Goal: Transaction & Acquisition: Purchase product/service

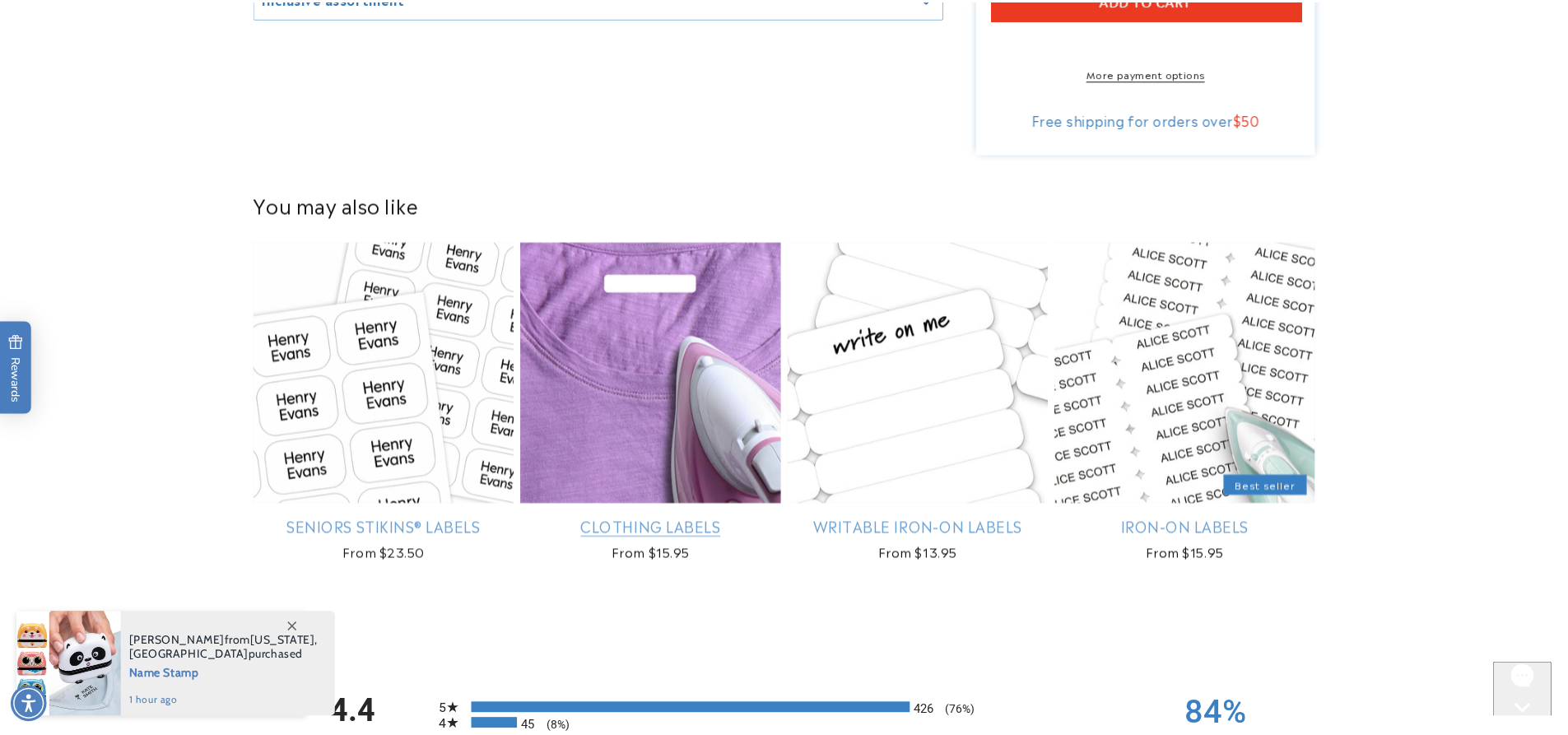
scroll to position [988, 0]
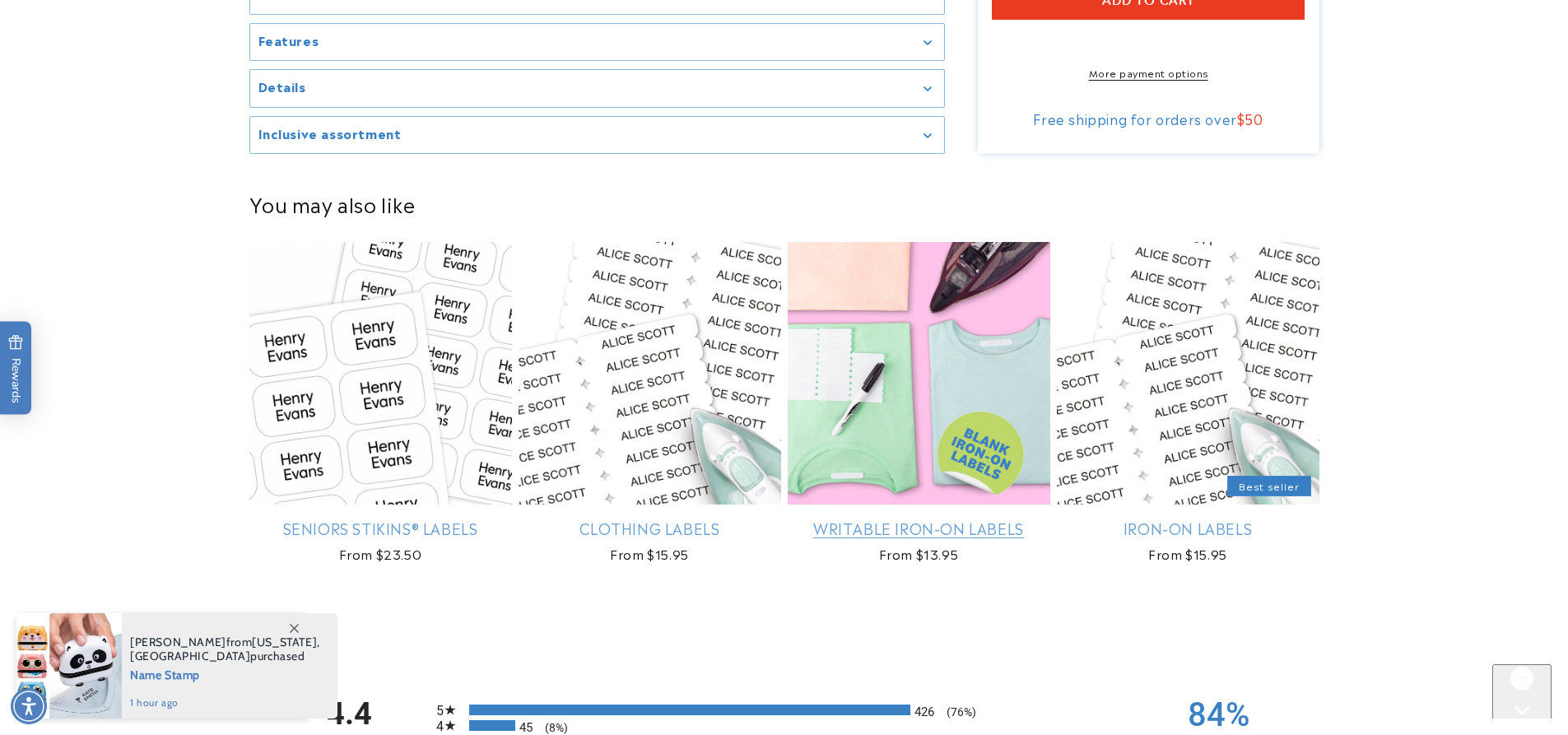
click at [937, 520] on link "Writable Iron-On Labels" at bounding box center [918, 528] width 263 height 19
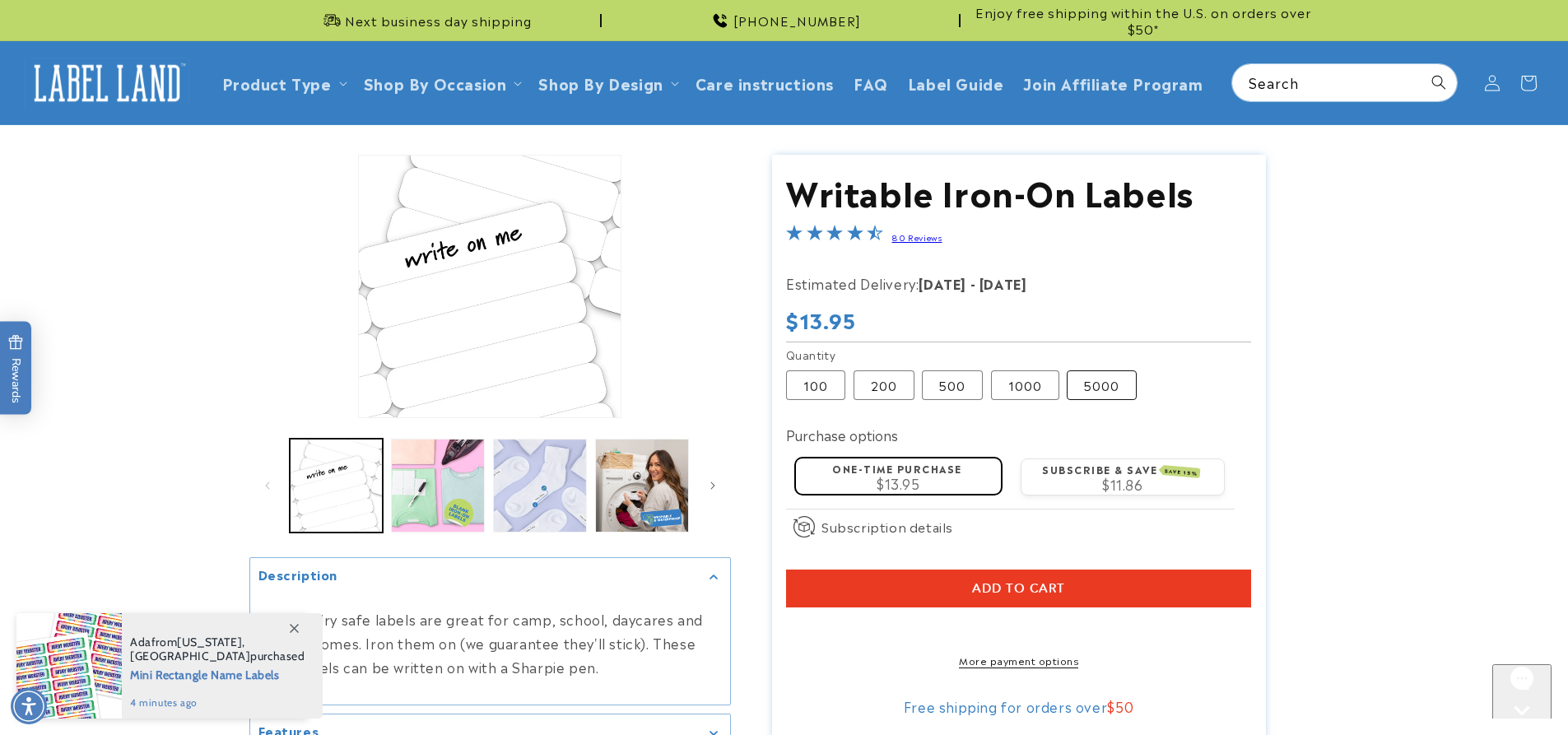
click at [1113, 386] on label "5000 Variant sold out or unavailable" at bounding box center [1101, 385] width 70 height 29
click at [966, 384] on label "500 Variant sold out or unavailable" at bounding box center [952, 385] width 61 height 29
click at [1036, 394] on label "1000 Variant sold out or unavailable" at bounding box center [1024, 385] width 68 height 29
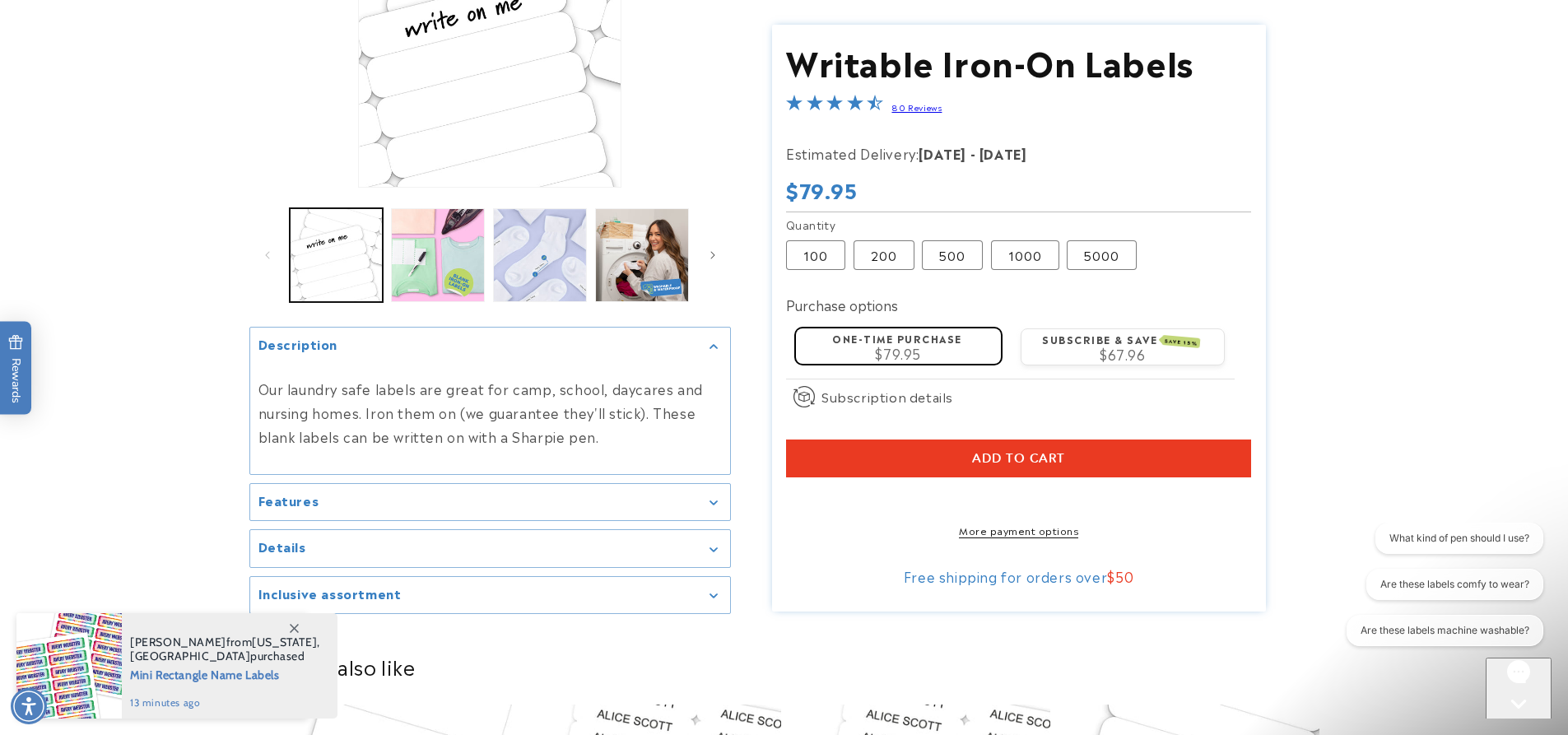
scroll to position [247, 0]
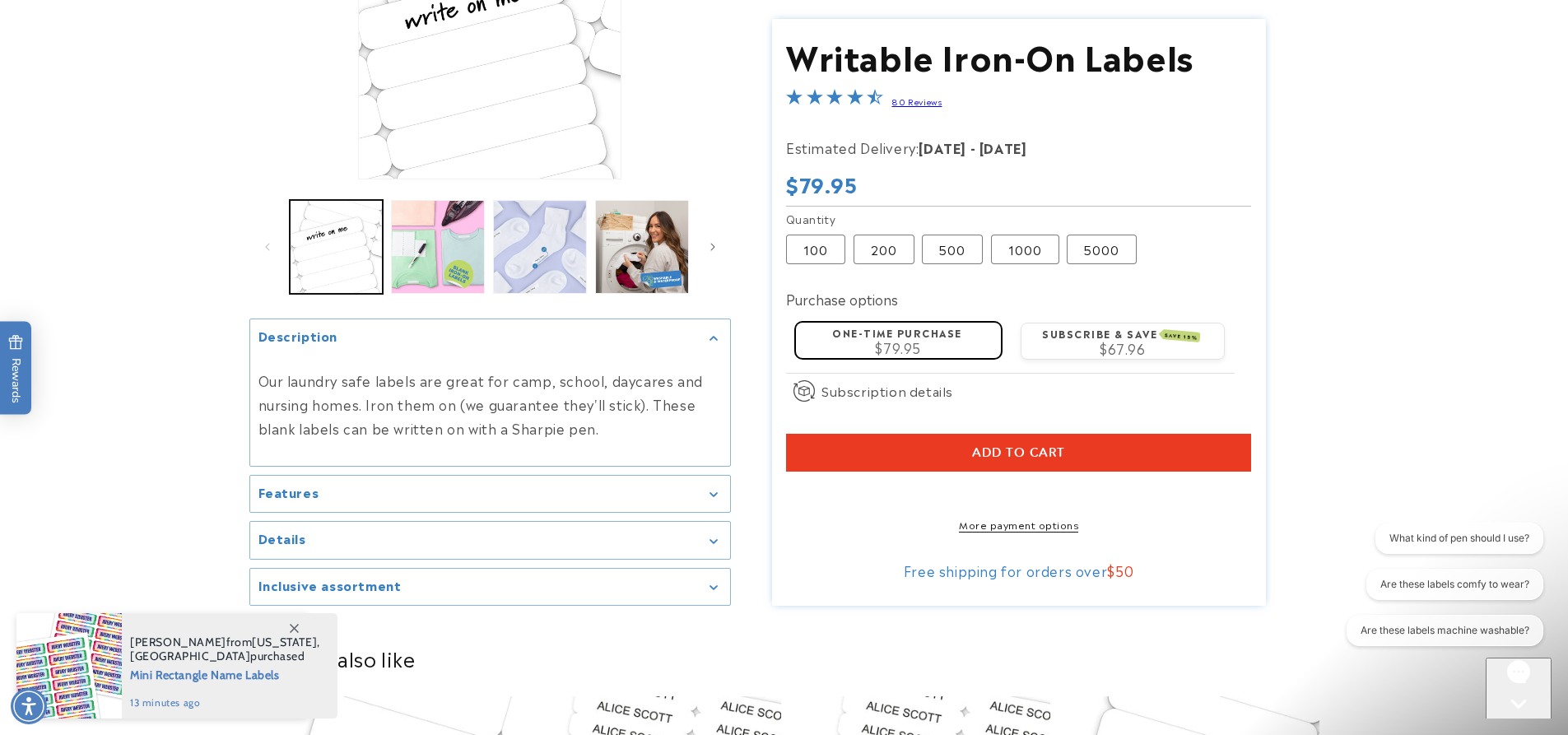
click at [719, 500] on div "Features" at bounding box center [490, 495] width 464 height 12
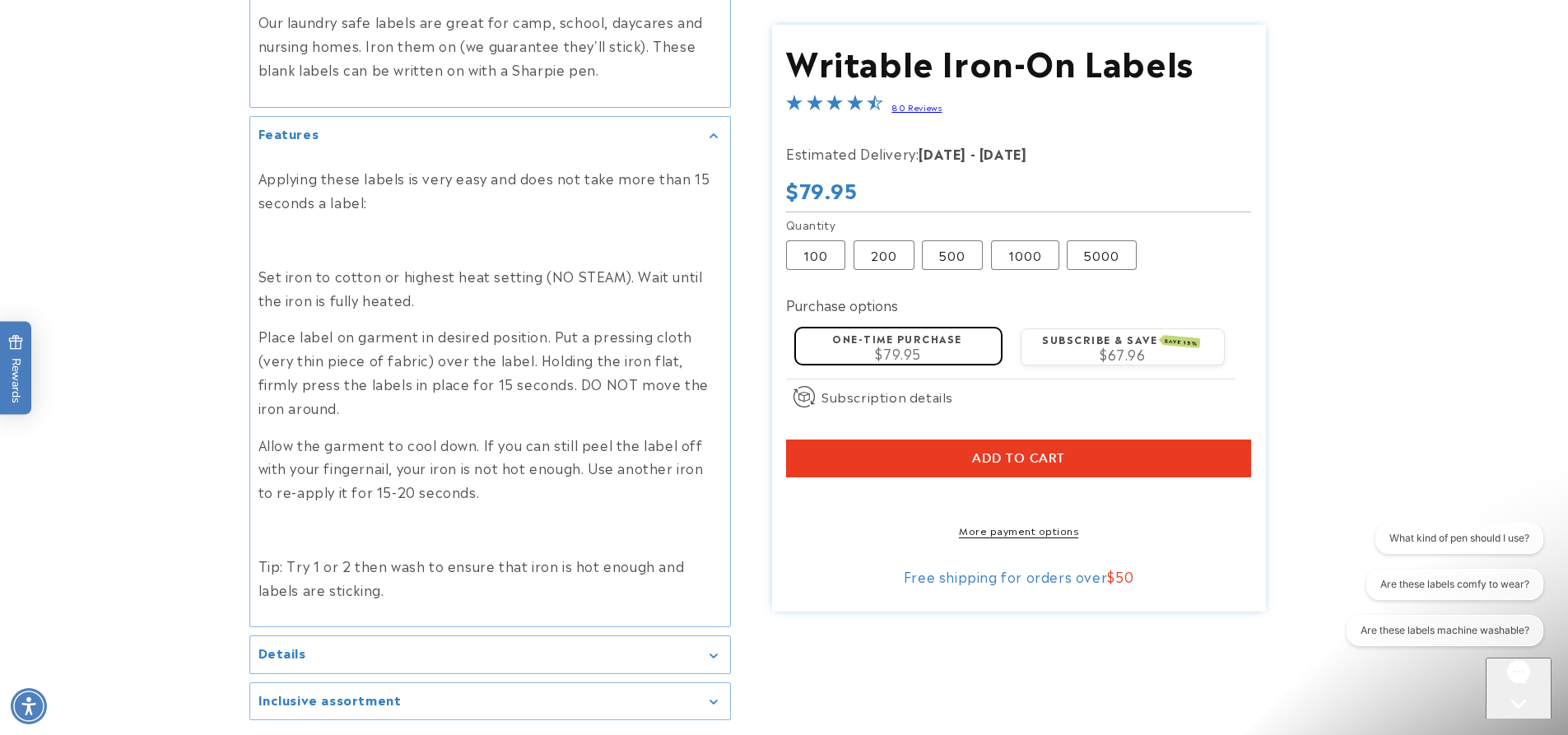
scroll to position [658, 0]
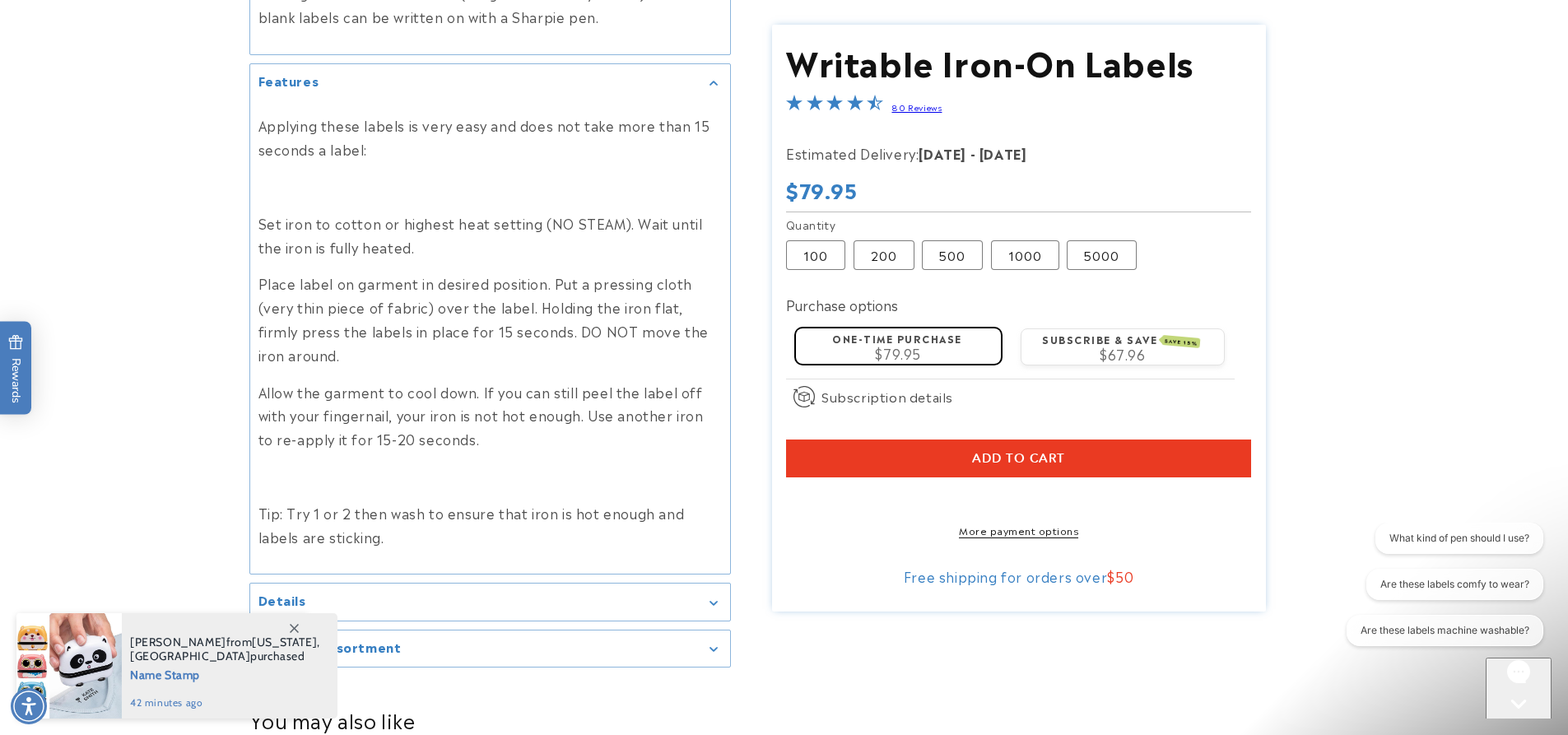
click at [712, 604] on icon "Gallery Viewer" at bounding box center [714, 604] width 9 height 5
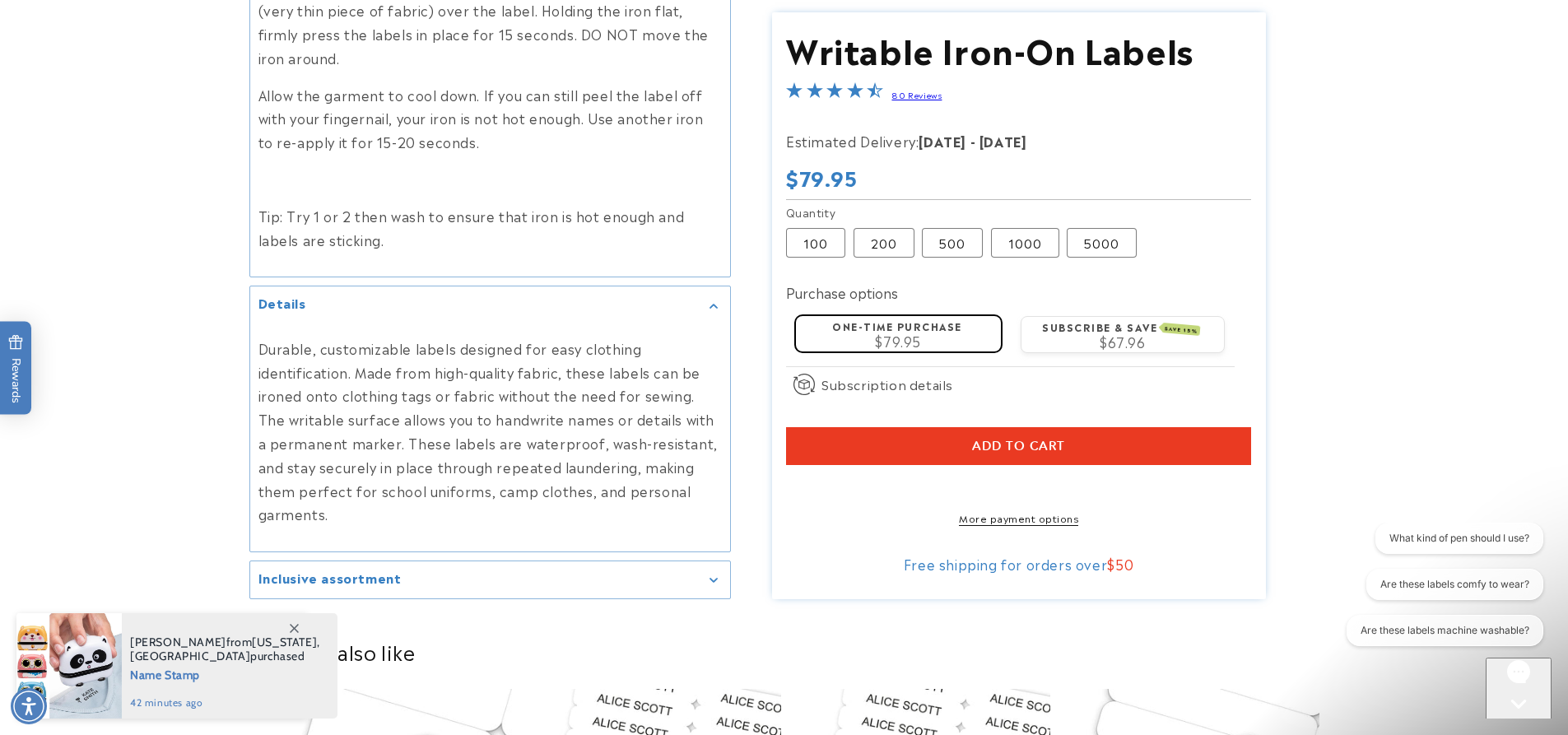
scroll to position [988, 0]
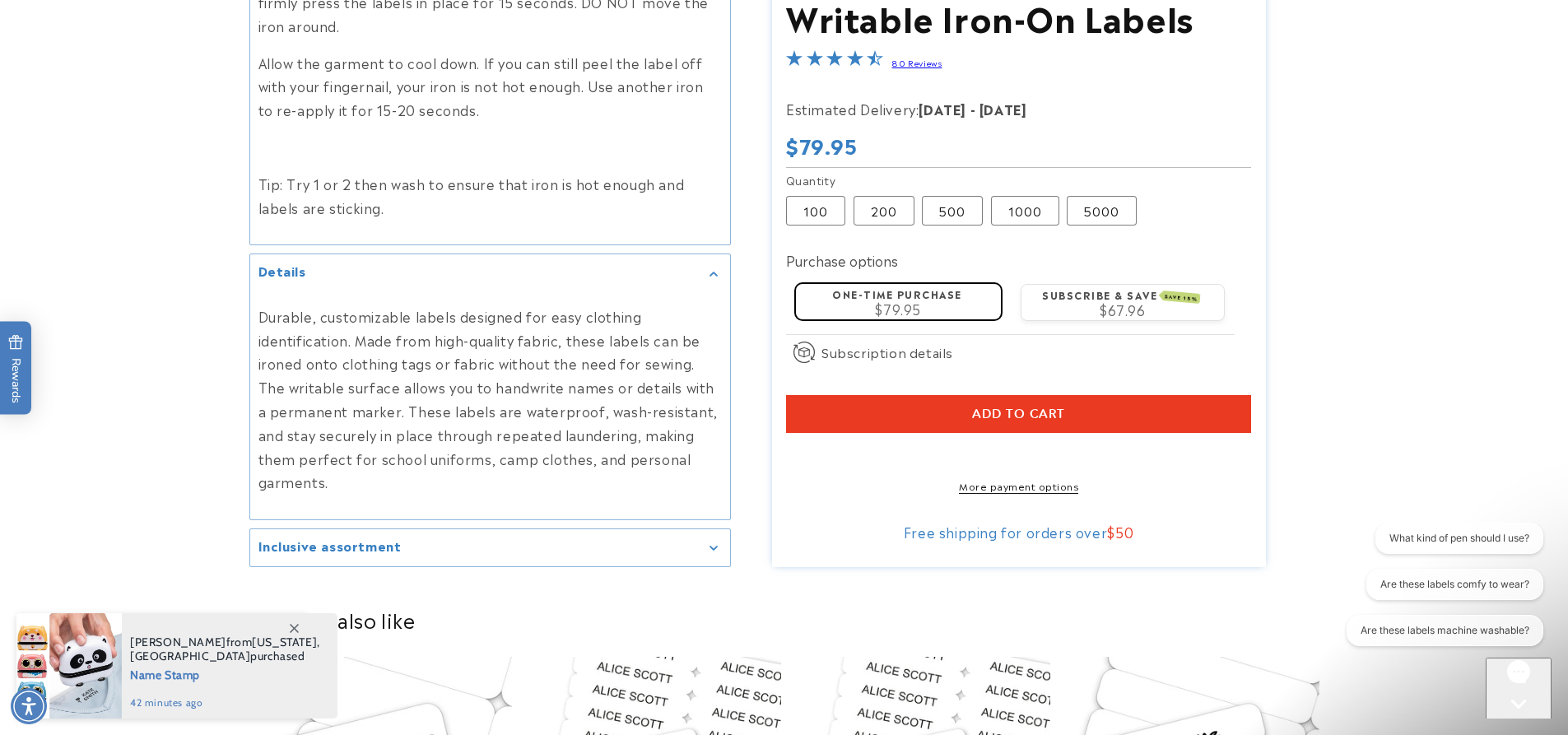
click at [293, 624] on icon at bounding box center [294, 628] width 9 height 9
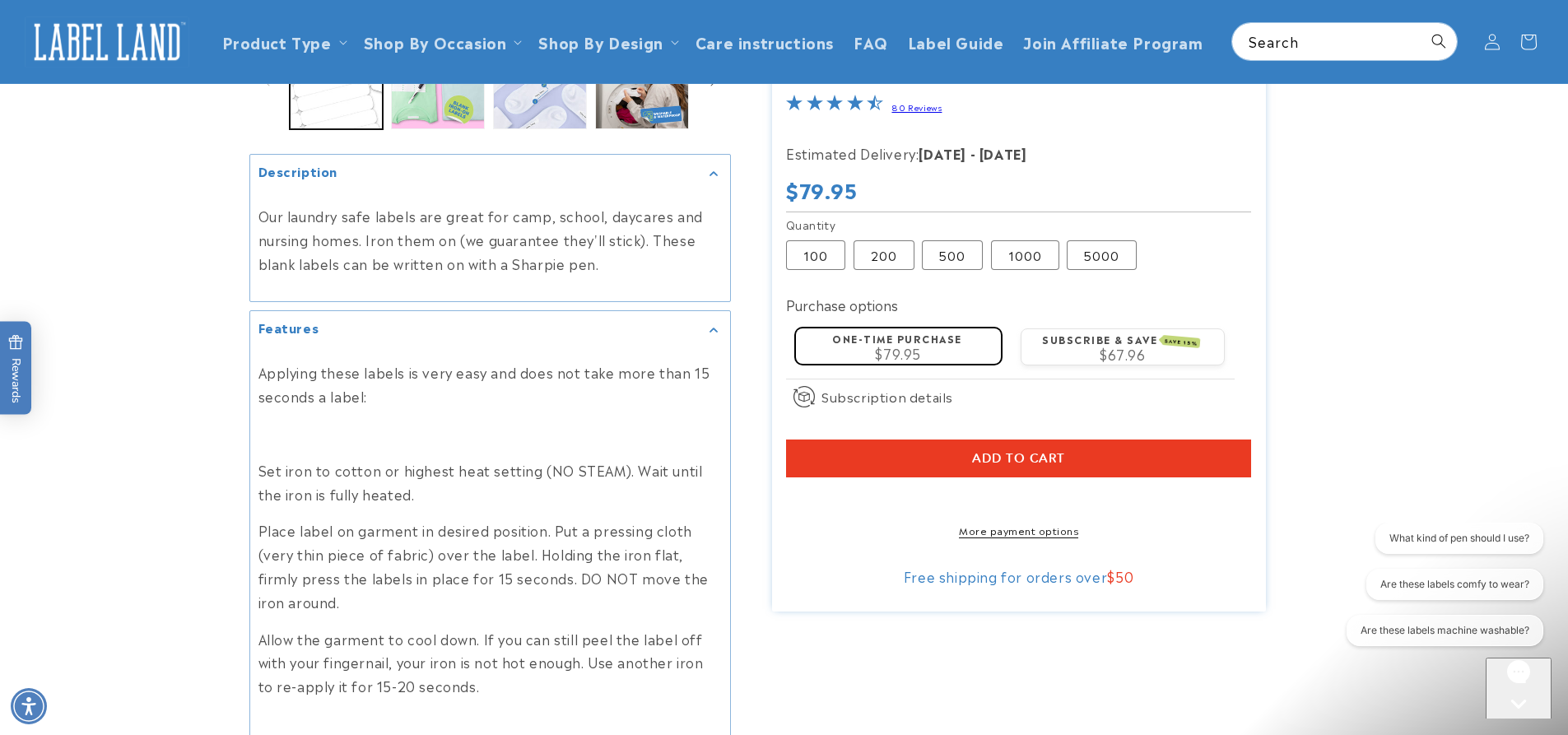
scroll to position [0, 0]
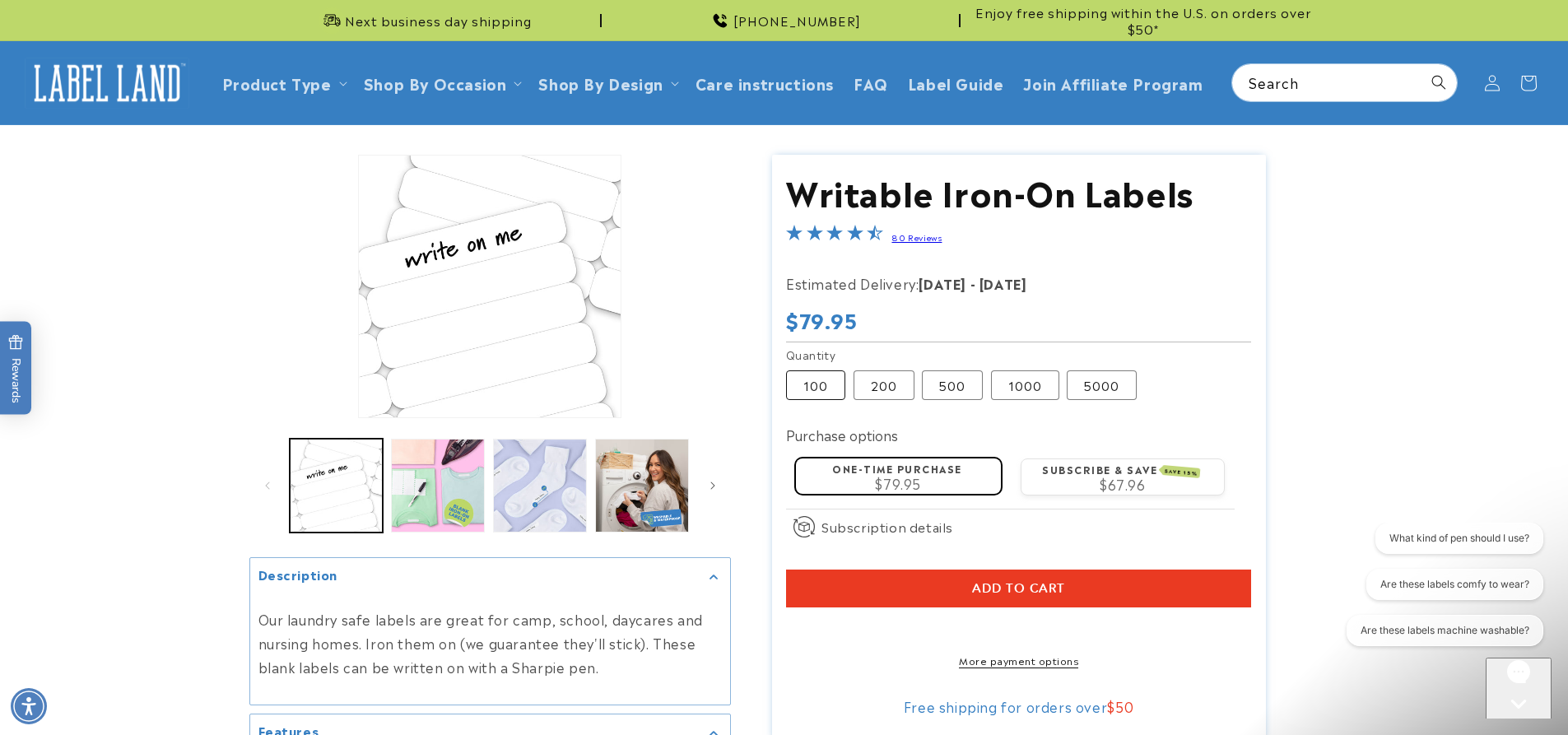
click at [804, 385] on label "100 Variant sold out or unavailable" at bounding box center [816, 385] width 59 height 29
click at [905, 396] on label "200 Variant sold out or unavailable" at bounding box center [884, 385] width 61 height 29
click at [947, 393] on label "500 Variant sold out or unavailable" at bounding box center [952, 385] width 61 height 29
click at [1016, 396] on label "1000 Variant sold out or unavailable" at bounding box center [1024, 385] width 68 height 29
click at [1490, 87] on icon at bounding box center [1492, 83] width 17 height 17
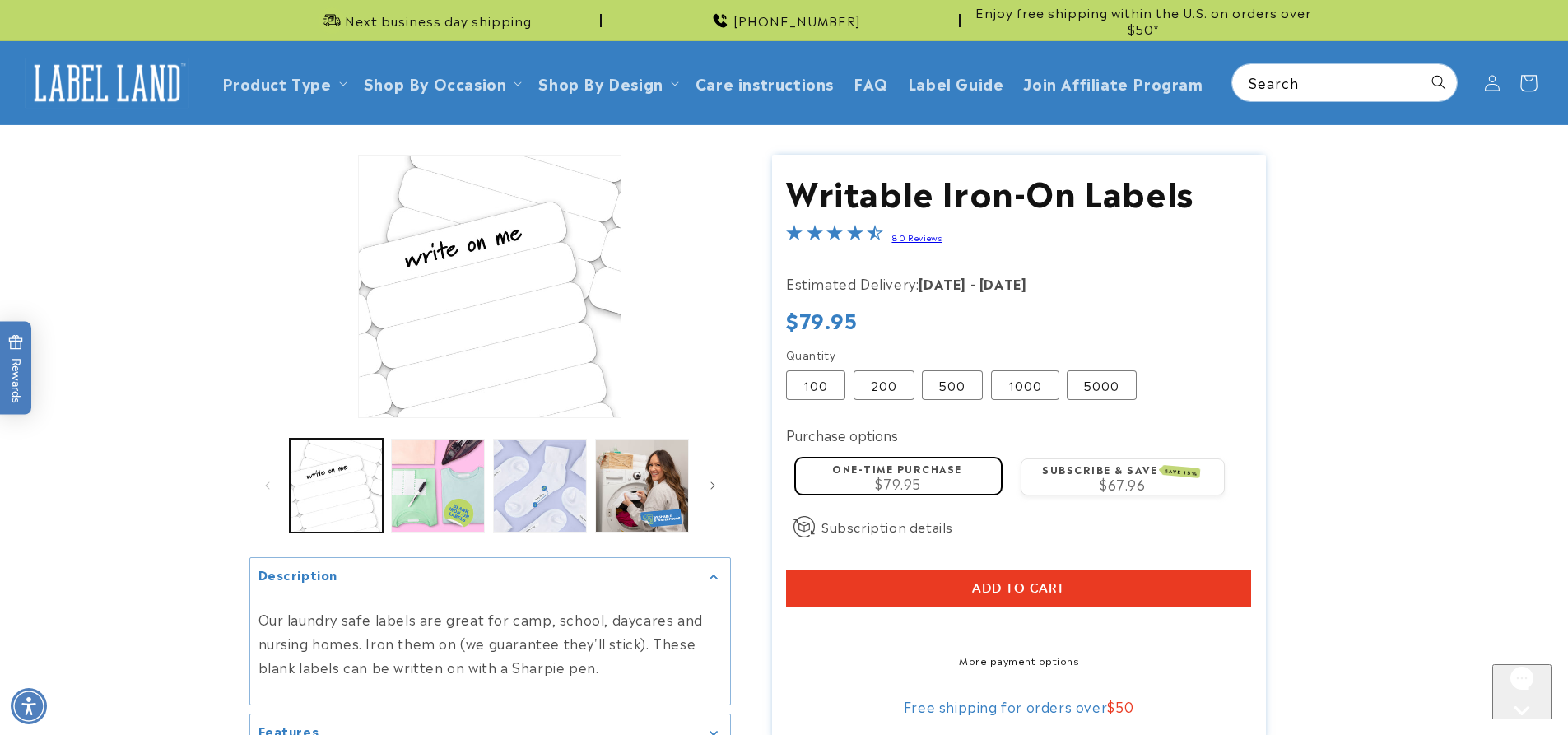
click at [1529, 86] on icon at bounding box center [1528, 83] width 39 height 39
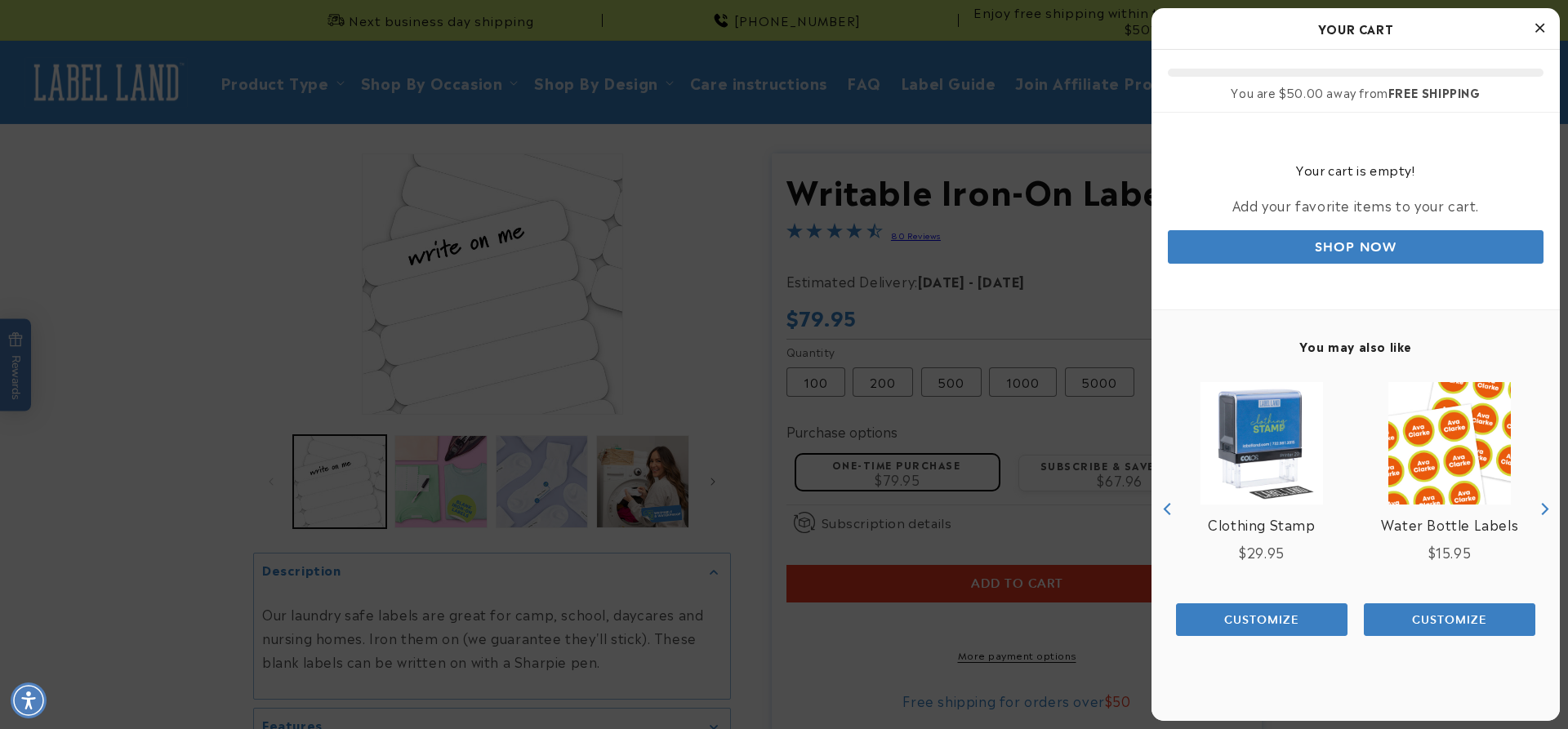
click at [1535, 28] on icon "Close Cart" at bounding box center [1539, 27] width 9 height 15
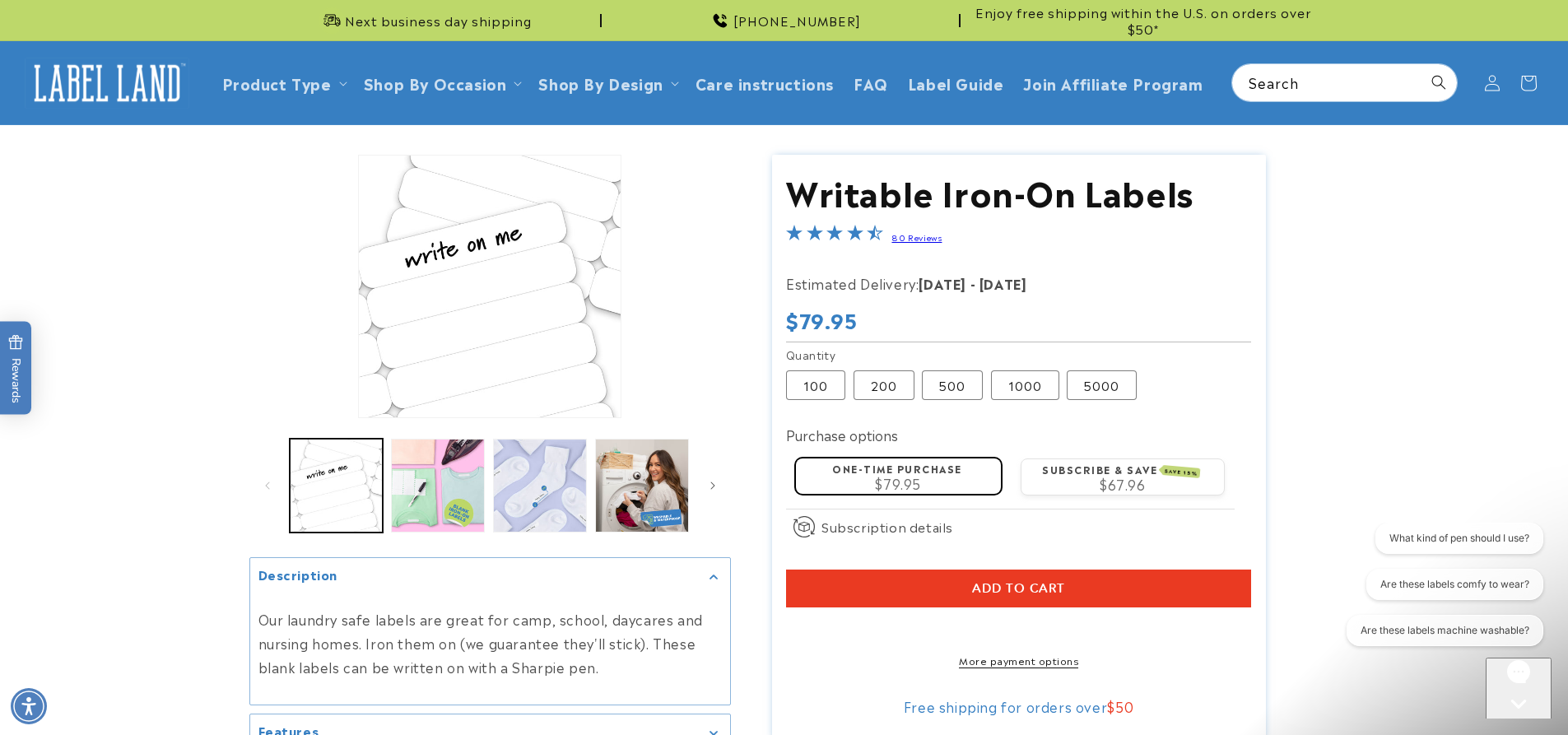
click at [1365, 432] on product-info "Skip to product information Open media 1 in modal Open media 2 in modal Open me…" at bounding box center [784, 494] width 1568 height 738
click at [1528, 261] on product-info "Skip to product information Open media 1 in modal Open media 2 in modal Open me…" at bounding box center [784, 494] width 1568 height 738
drag, startPoint x: 28, startPoint y: 29, endPoint x: 1285, endPoint y: 290, distance: 1283.8
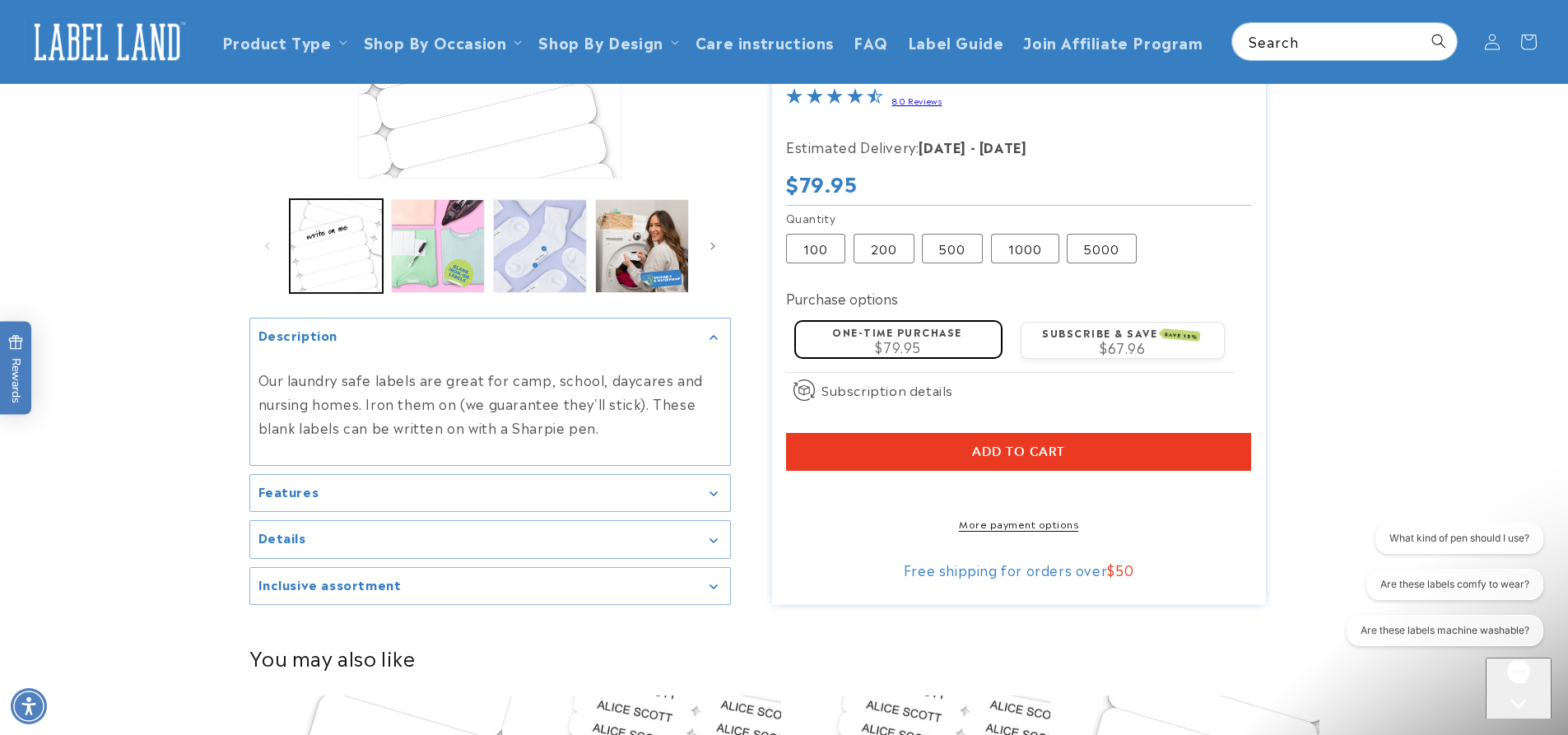
scroll to position [247, 0]
drag, startPoint x: 23, startPoint y: 38, endPoint x: 1323, endPoint y: 669, distance: 1445.0
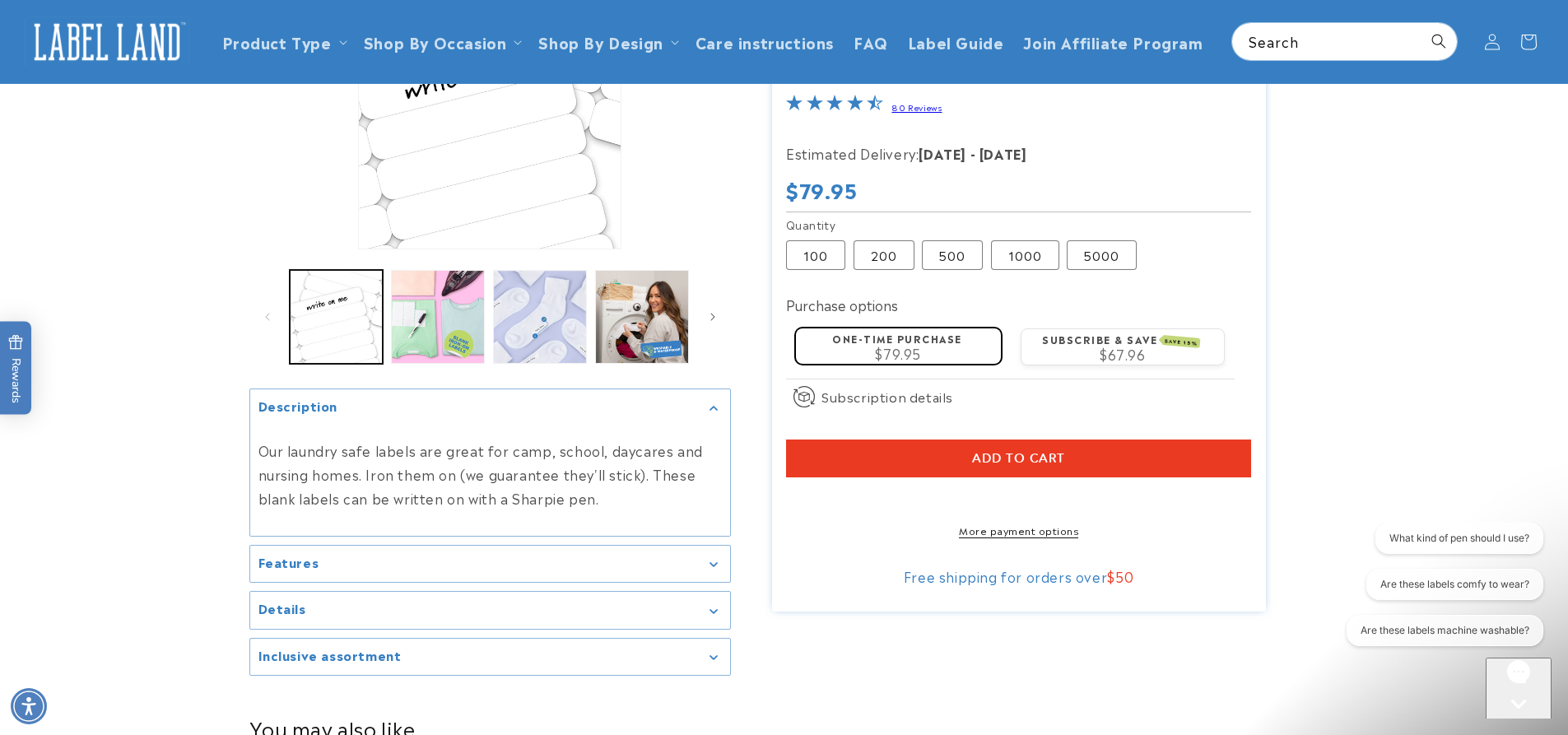
scroll to position [0, 0]
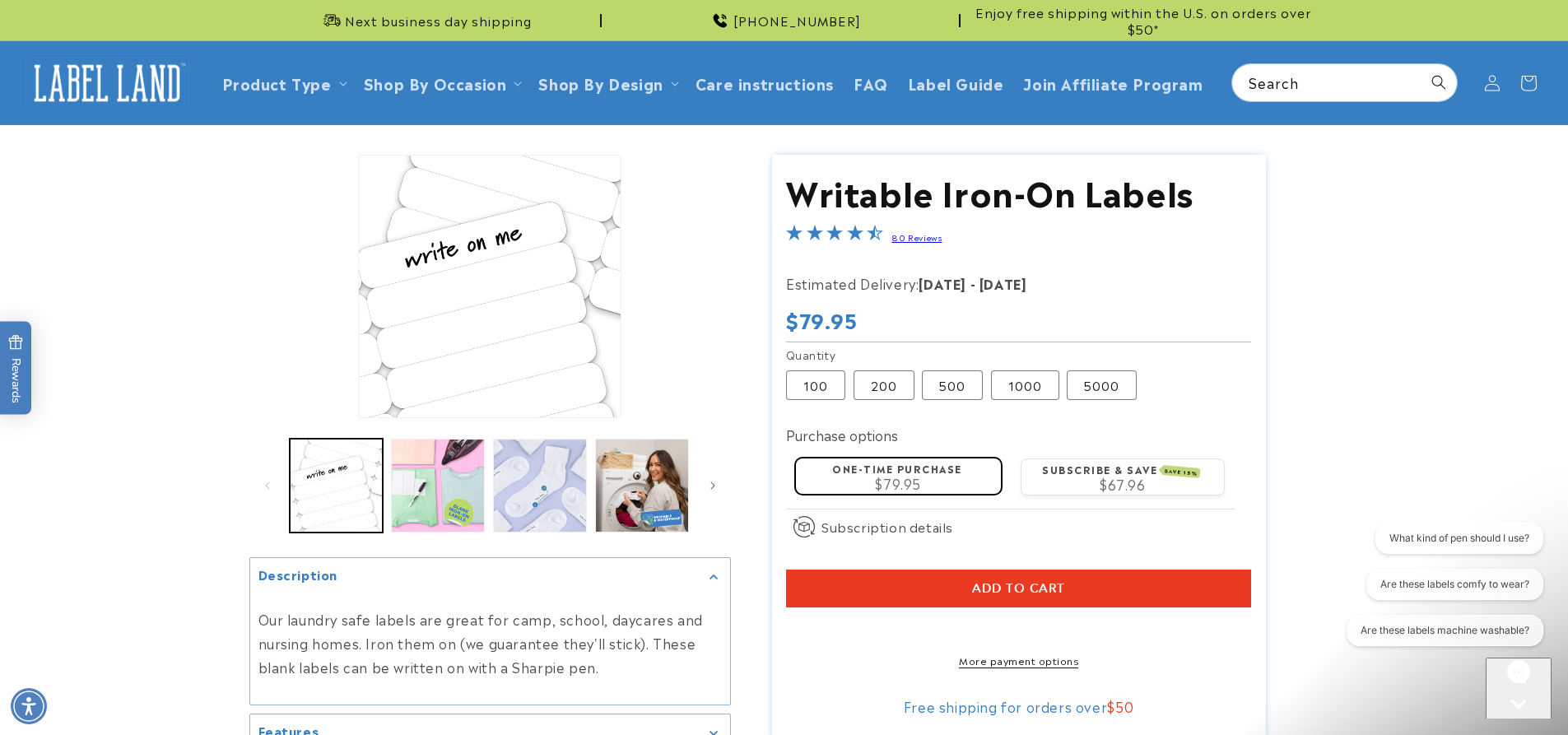
click at [1440, 348] on product-info "Skip to product information Open media 1 in modal Open media 2 in modal Open me…" at bounding box center [784, 494] width 1568 height 738
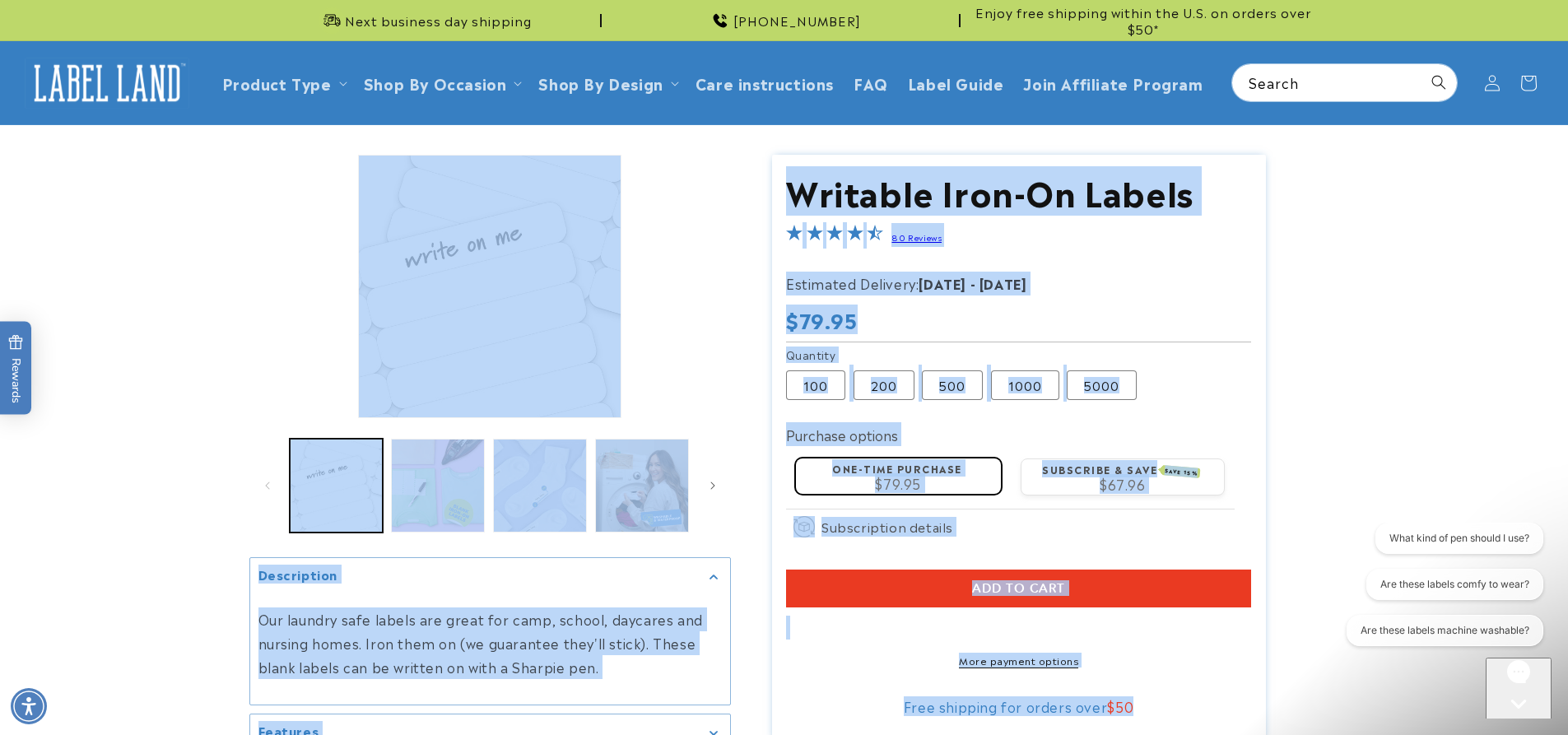
drag, startPoint x: 56, startPoint y: 131, endPoint x: 1342, endPoint y: 701, distance: 1406.7
click at [1342, 701] on product-info "Skip to product information Open media 1 in modal Open media 2 in modal Open me…" at bounding box center [784, 494] width 1568 height 738
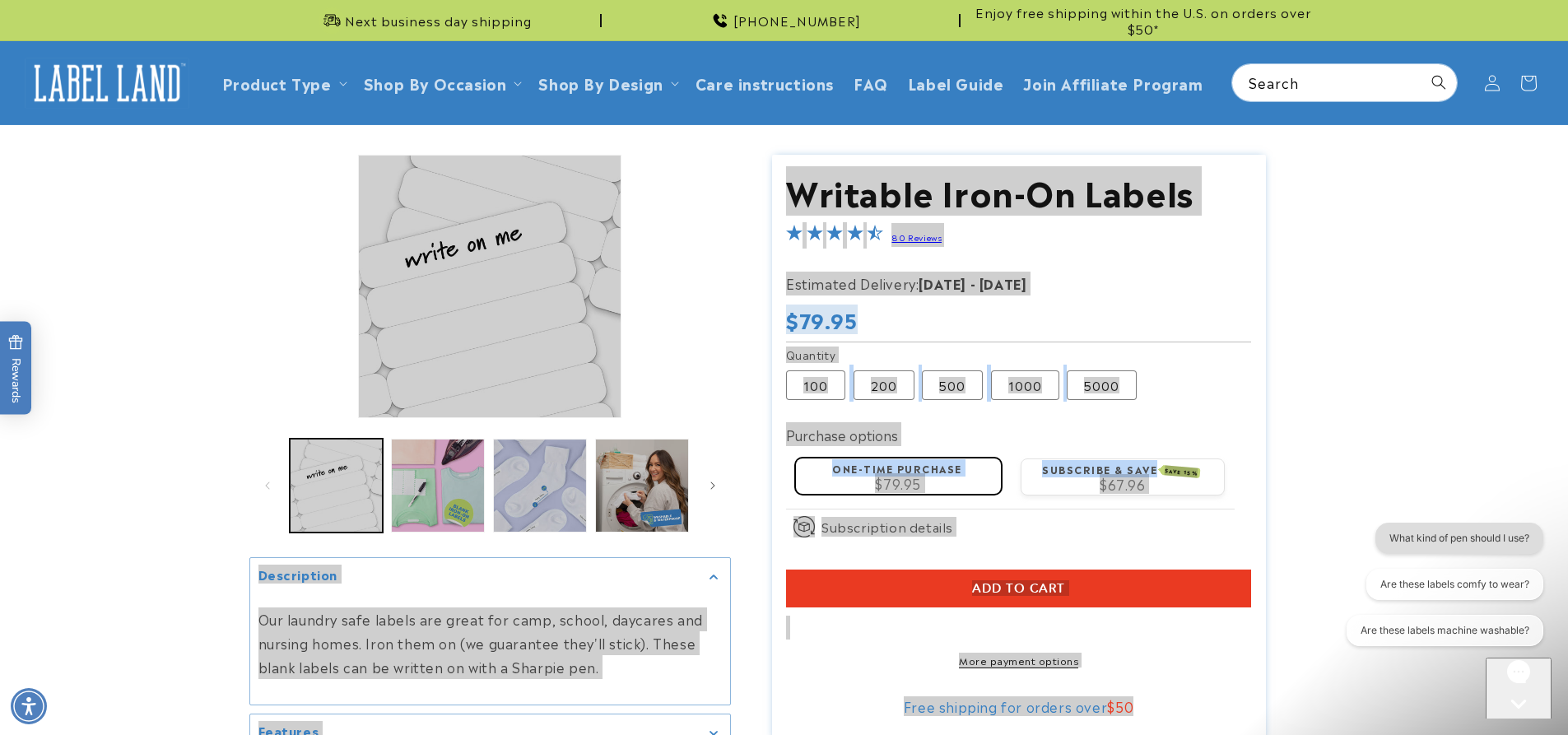
click at [1447, 539] on button "What kind of pen should I use?" at bounding box center [1459, 539] width 168 height 31
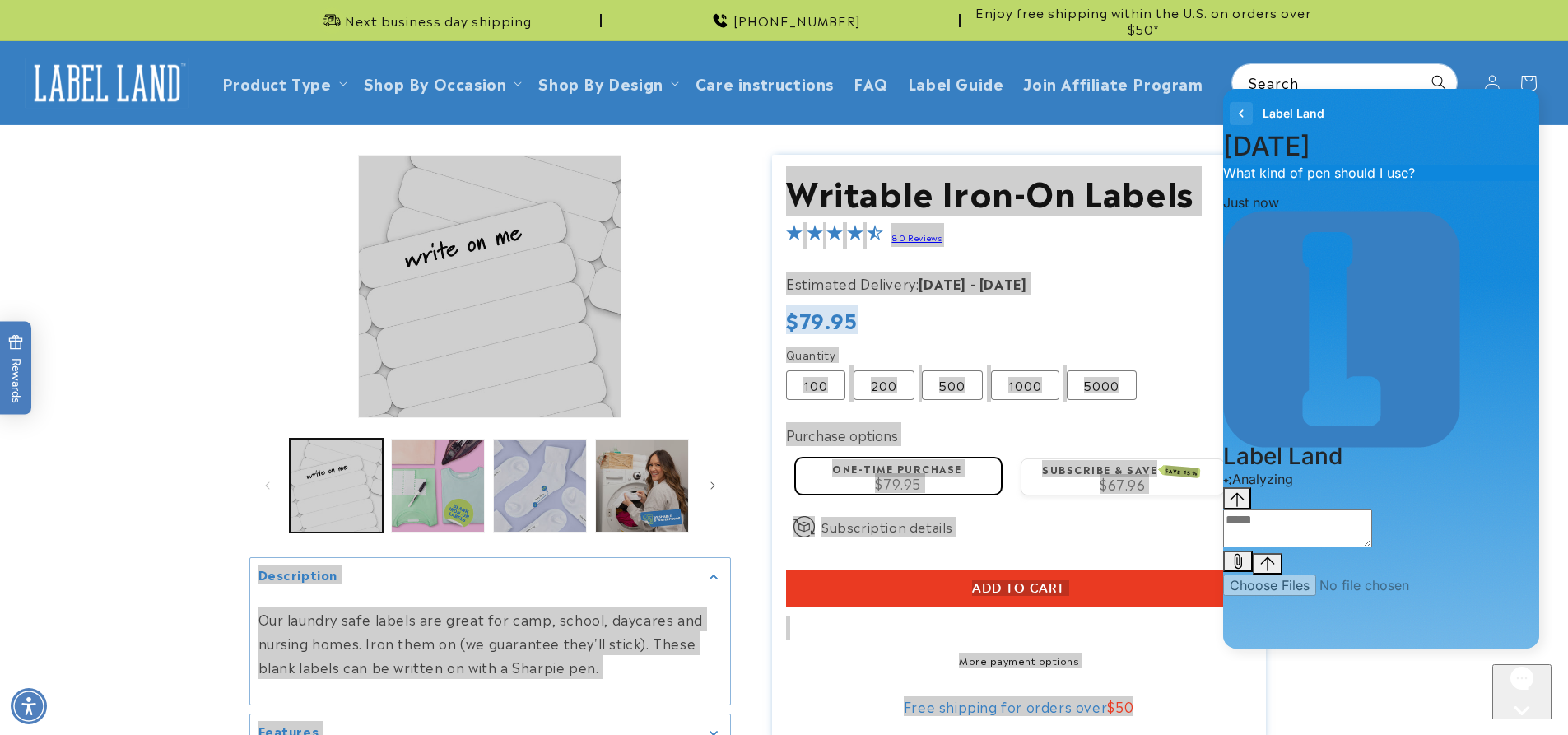
click at [1237, 108] on icon "go to home page" at bounding box center [1241, 113] width 16 height 20
